Goal: Task Accomplishment & Management: Complete application form

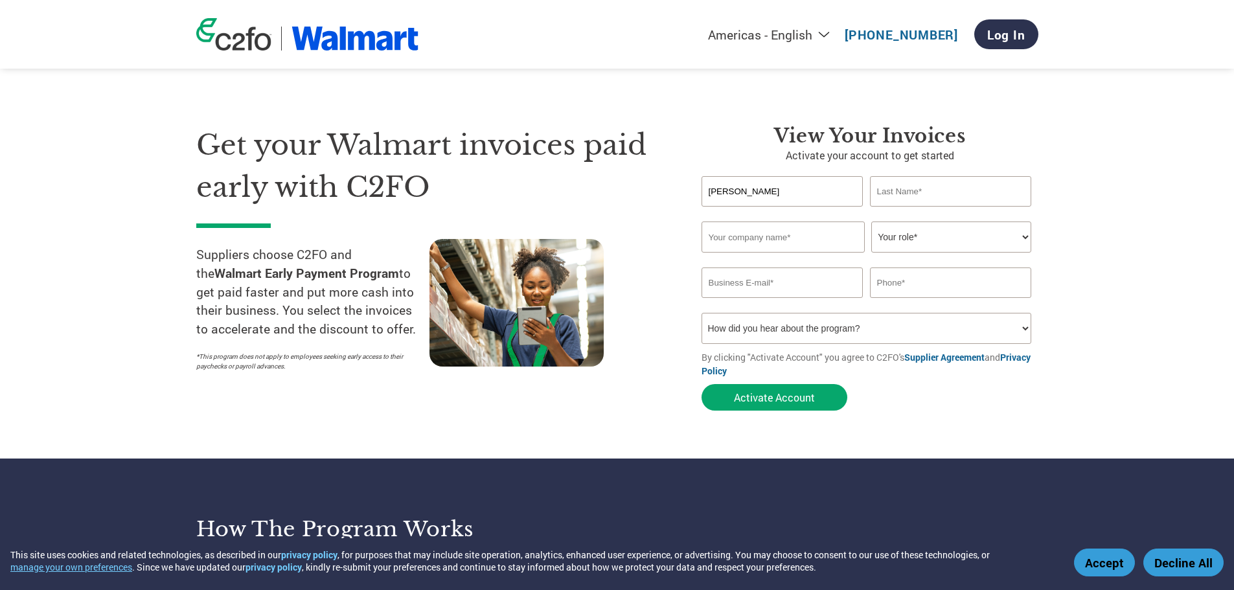
type input "[PERSON_NAME]"
click at [744, 239] on input "text" at bounding box center [783, 237] width 163 height 31
paste input "Importadora Midea Carrier"
type input "Importadora Midea Carrier"
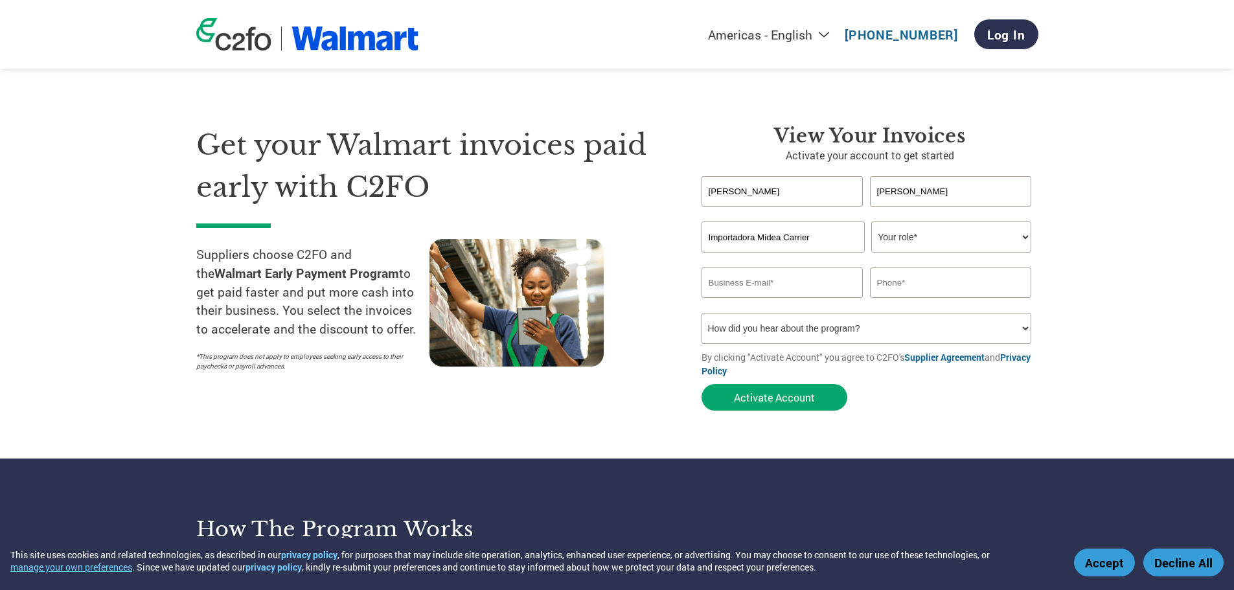
click at [902, 236] on select "Your role* CFO Controller Credit Manager Finance Director Treasurer CEO Preside…" at bounding box center [951, 237] width 160 height 31
select select "CREDIT_MANAGER"
click at [871, 222] on select "Your role* CFO Controller Credit Manager Finance Director Treasurer CEO Preside…" at bounding box center [951, 237] width 160 height 31
click at [749, 280] on input "email" at bounding box center [783, 283] width 162 height 30
paste input "[EMAIL_ADDRESS][DOMAIN_NAME]"
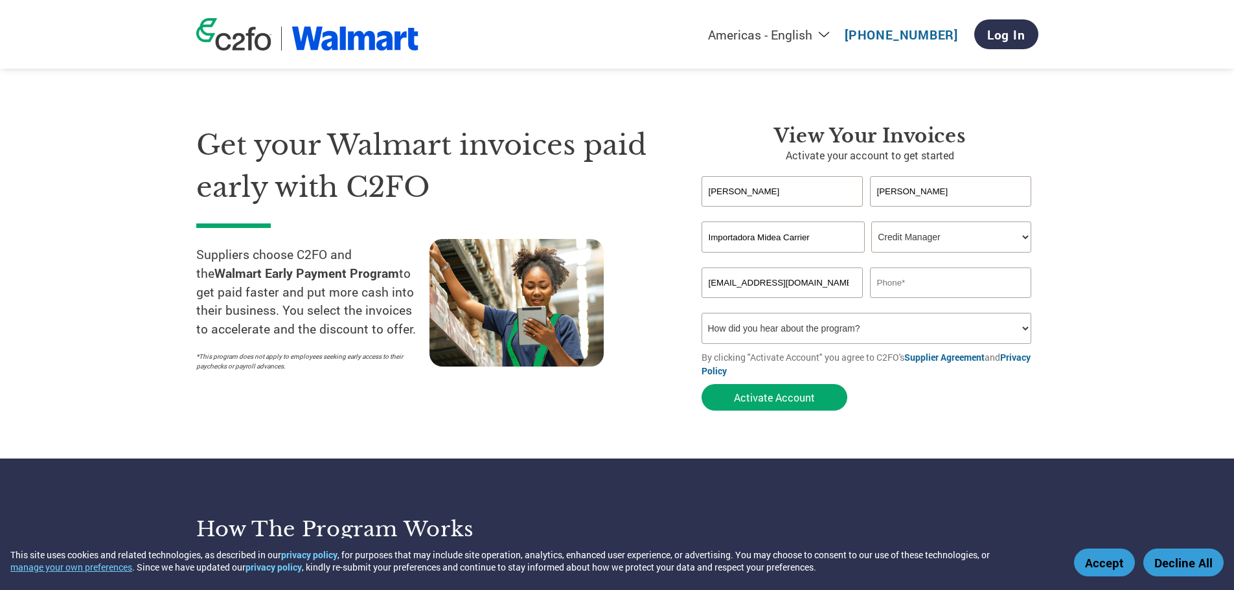
type input "[EMAIL_ADDRESS][DOMAIN_NAME]"
click at [915, 281] on input "text" at bounding box center [951, 283] width 162 height 30
type input "¡"
type input "[PHONE_NUMBER]"
click at [802, 330] on select "How did you hear about the program? Received a letter Email Social Media Online…" at bounding box center [867, 328] width 330 height 31
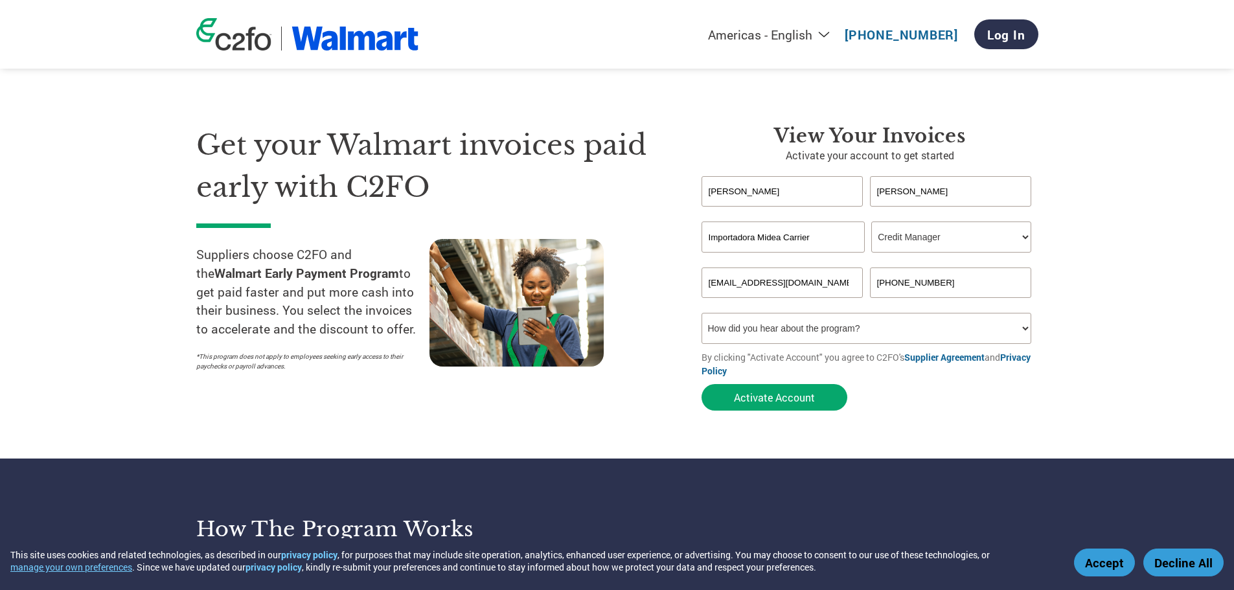
select select "Other"
click at [702, 313] on select "How did you hear about the program? Received a letter Email Social Media Online…" at bounding box center [867, 328] width 330 height 31
click at [789, 394] on button "Activate Account" at bounding box center [775, 397] width 146 height 27
